Goal: Information Seeking & Learning: Learn about a topic

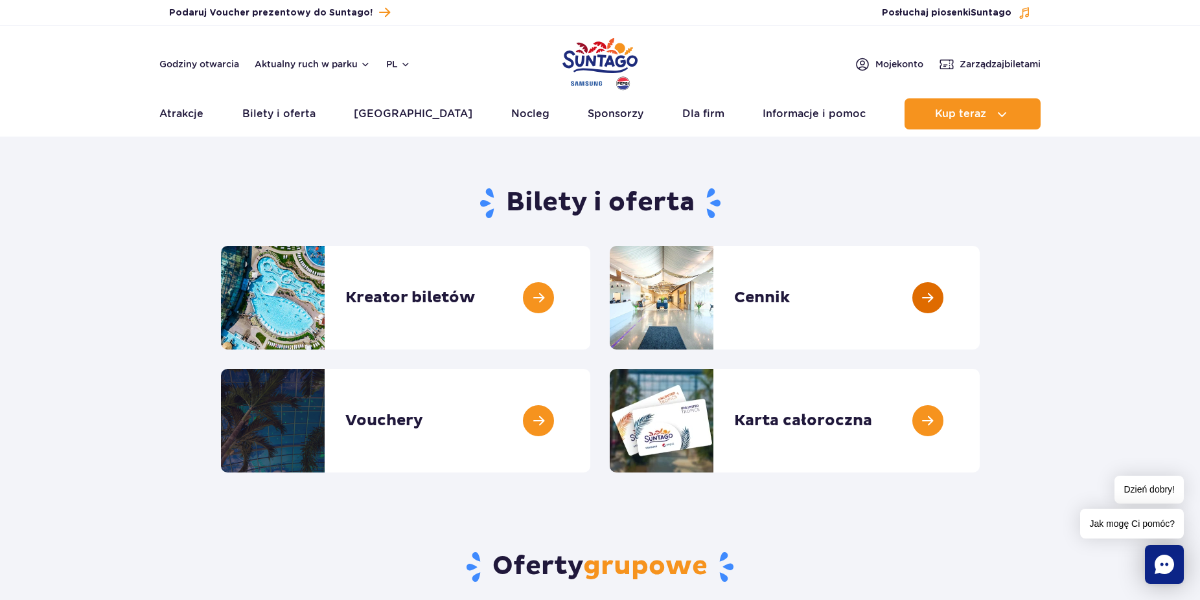
click at [979, 307] on link at bounding box center [979, 298] width 0 height 104
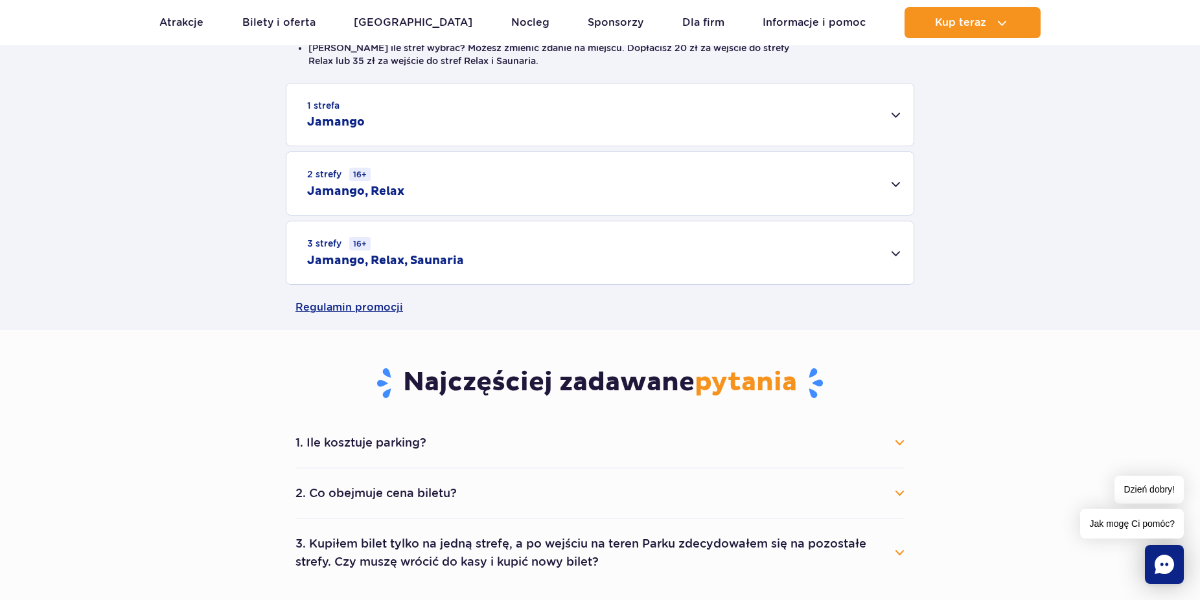
scroll to position [330, 0]
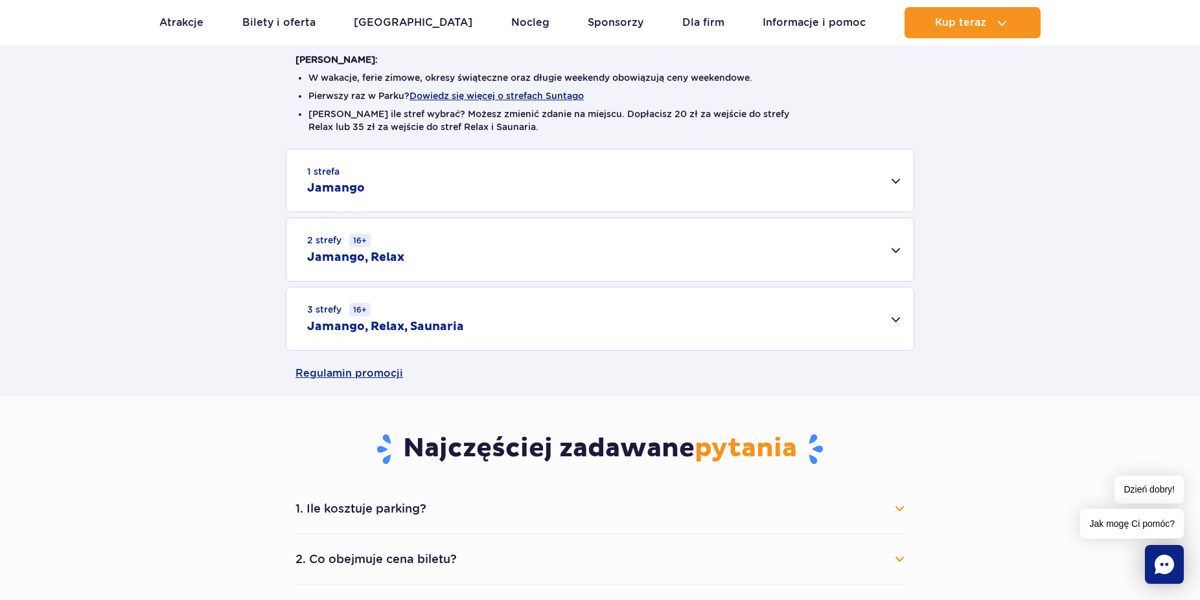
click at [885, 176] on div "1 strefa Jamango" at bounding box center [599, 181] width 627 height 62
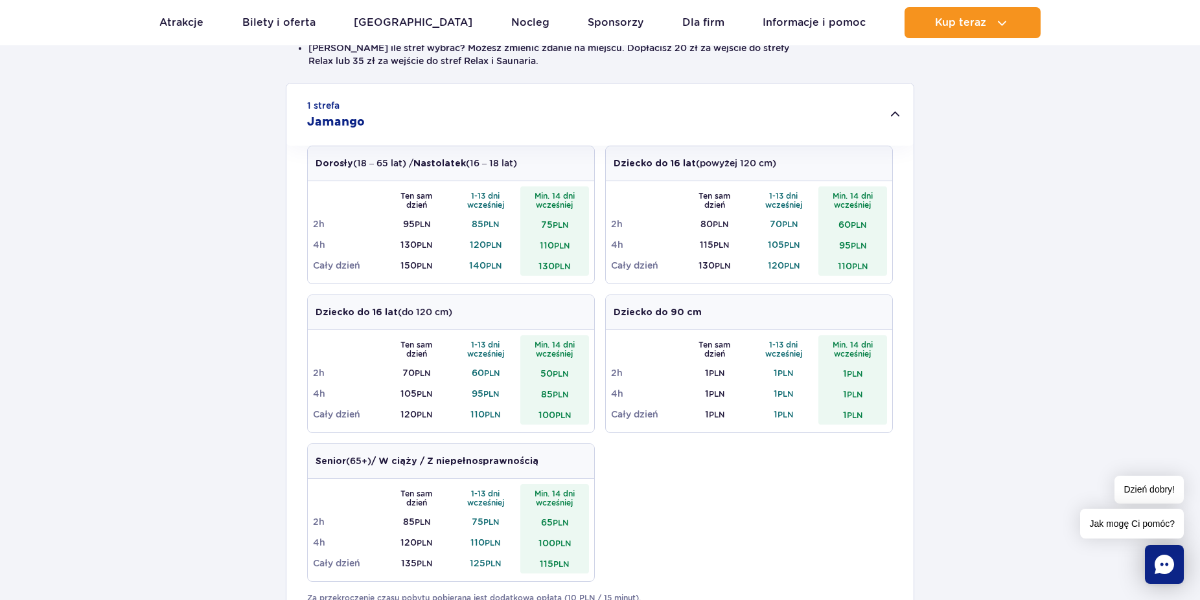
scroll to position [462, 0]
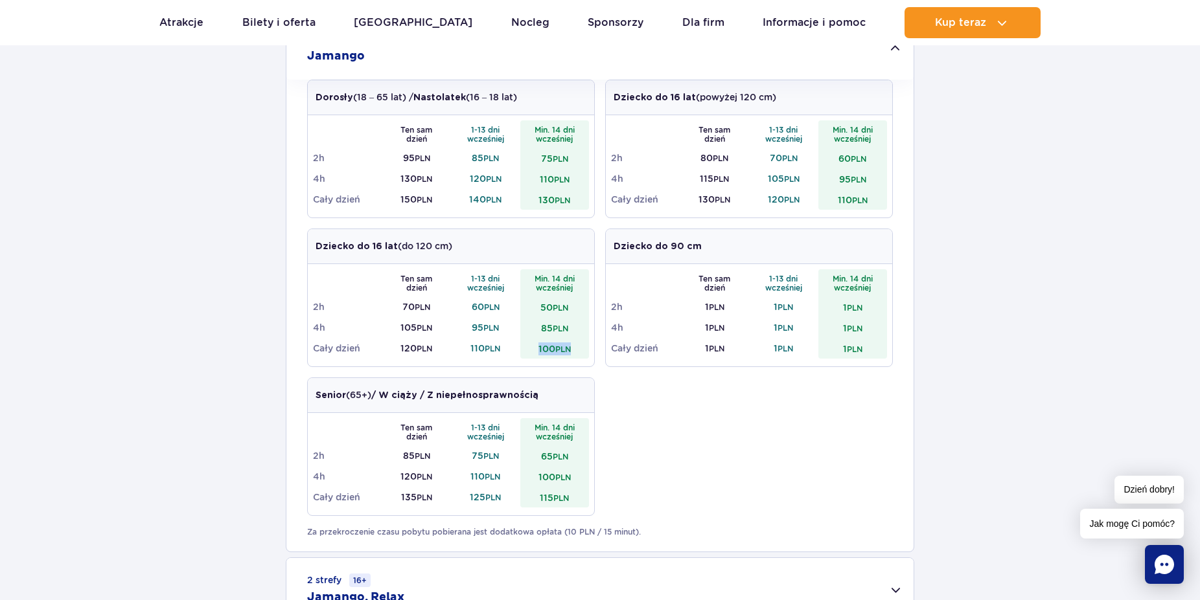
drag, startPoint x: 579, startPoint y: 348, endPoint x: 508, endPoint y: 350, distance: 71.3
click at [508, 350] on tr "Cały dzień 120 PLN 110 PLN 100 PLN" at bounding box center [451, 348] width 276 height 21
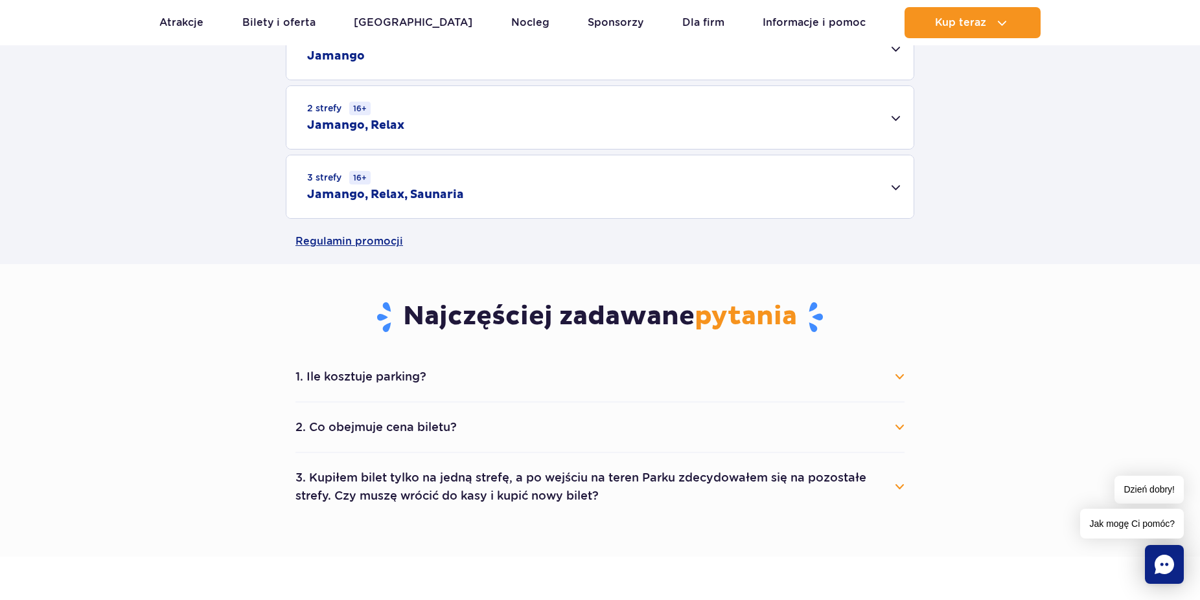
click at [939, 358] on section "Najczęściej zadawane pytania 1. Ile kosztuje parking? Parking kosztuje 25 zł za…" at bounding box center [600, 410] width 1200 height 293
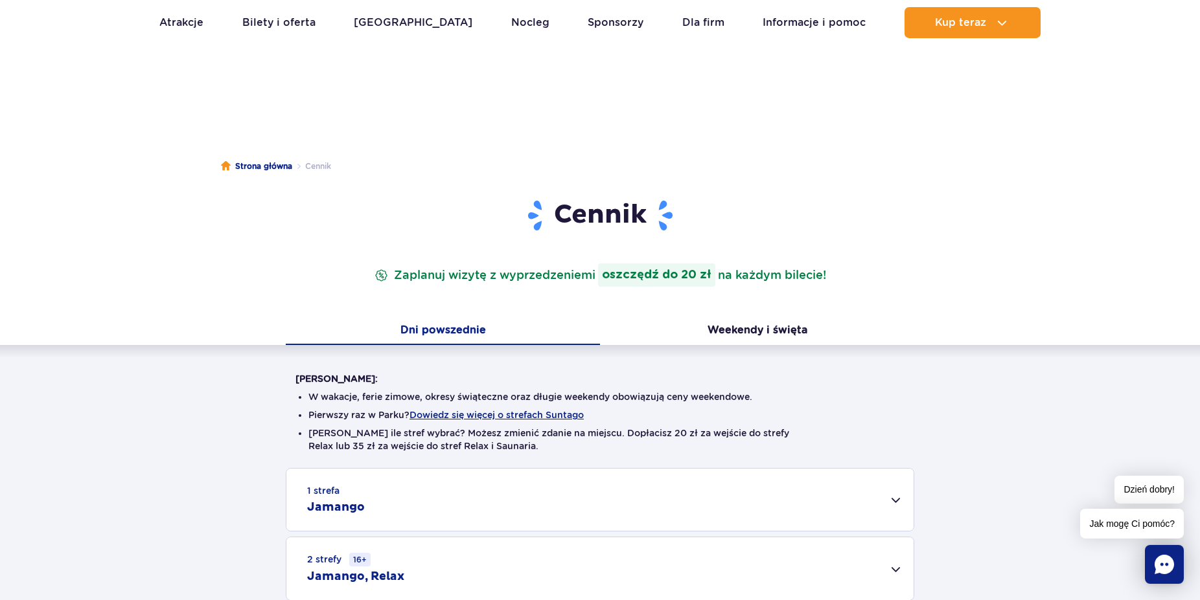
scroll to position [0, 0]
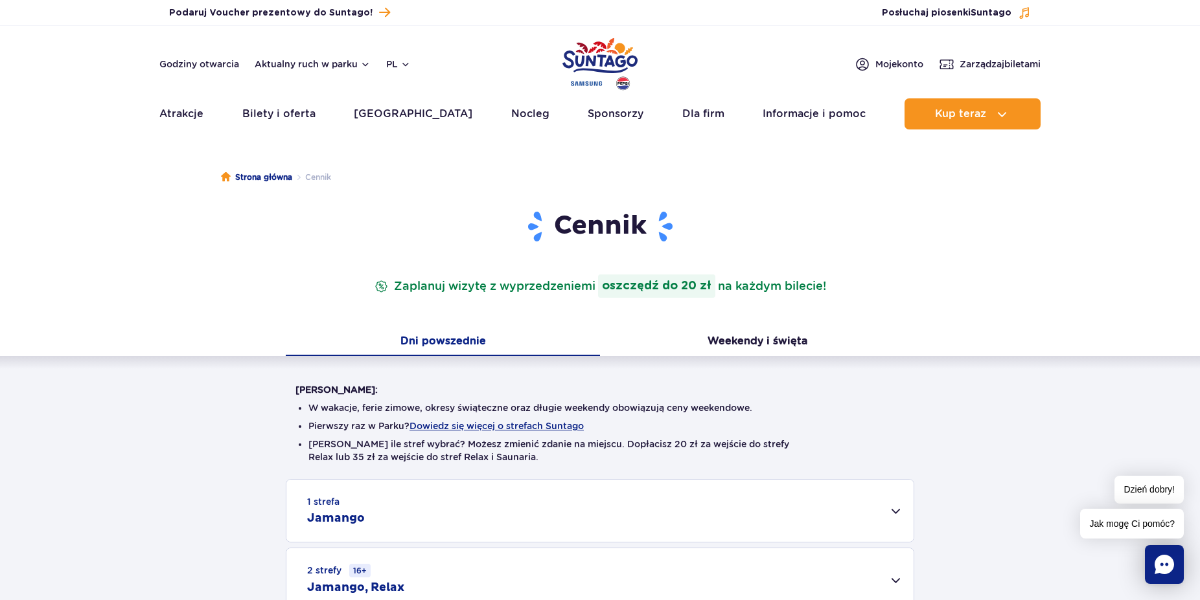
click at [610, 44] on img "Park of Poland" at bounding box center [599, 64] width 75 height 60
